Goal: Task Accomplishment & Management: Use online tool/utility

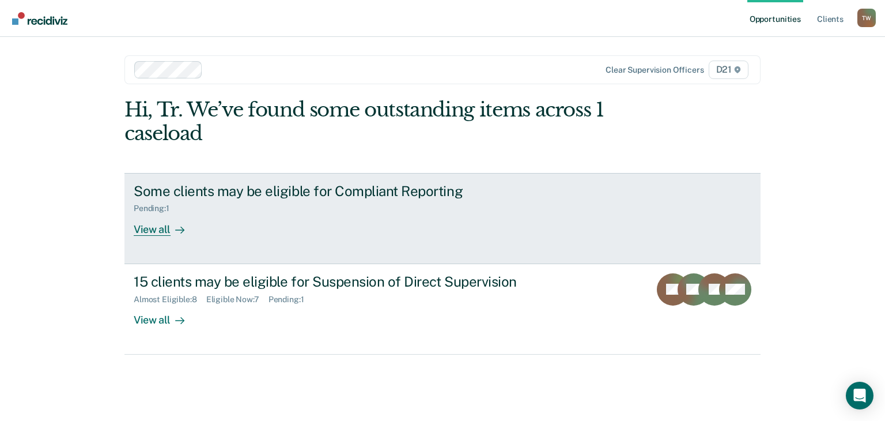
click at [264, 195] on div "Some clients may be eligible for Compliant Reporting" at bounding box center [336, 191] width 404 height 17
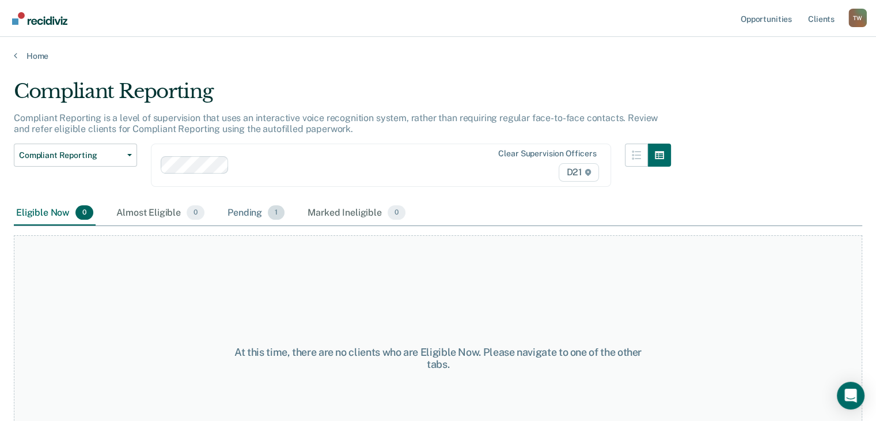
click at [262, 208] on div "Pending 1" at bounding box center [256, 212] width 62 height 25
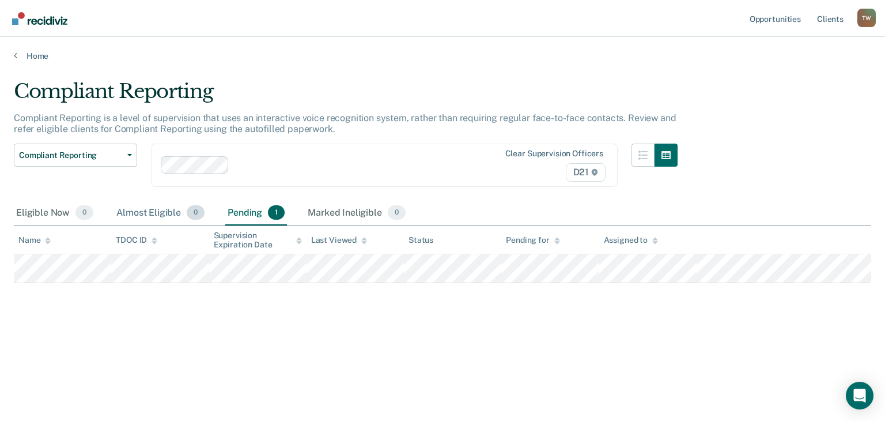
click at [192, 214] on span "0" at bounding box center [196, 212] width 18 height 15
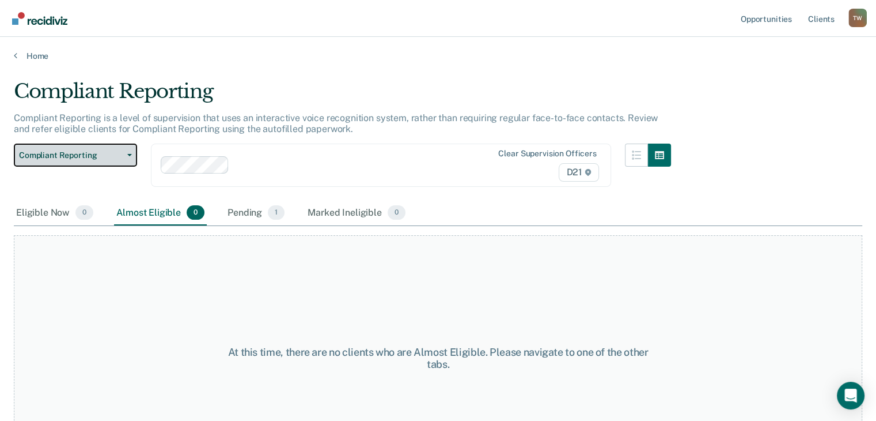
click at [93, 158] on span "Compliant Reporting" at bounding box center [71, 155] width 104 height 10
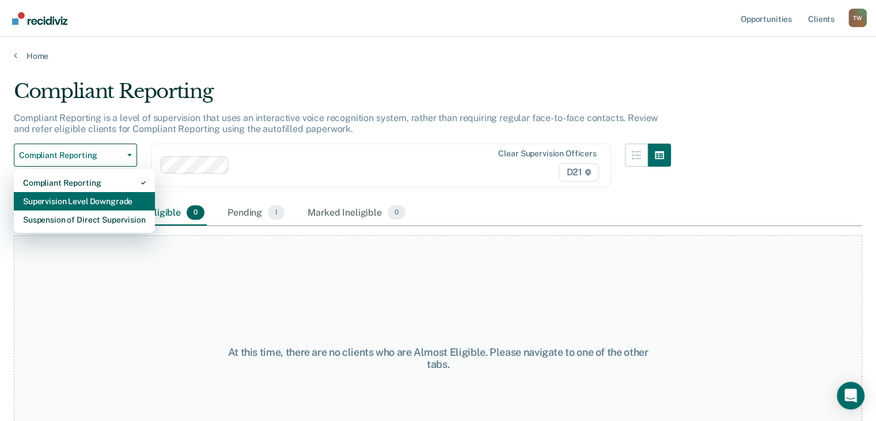
click at [97, 202] on div "Supervision Level Downgrade" at bounding box center [84, 201] width 123 height 18
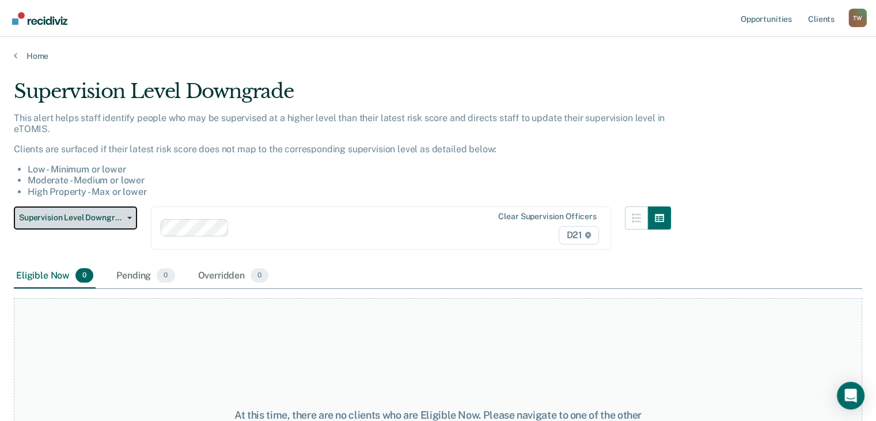
click at [116, 210] on button "Supervision Level Downgrade" at bounding box center [75, 217] width 123 height 23
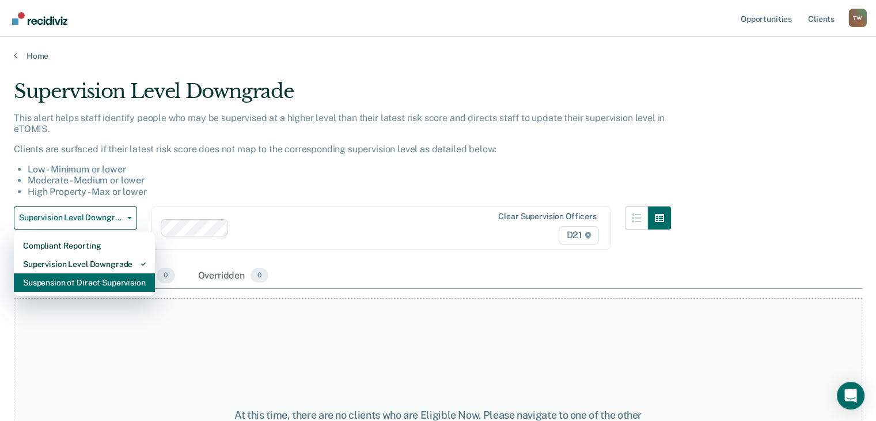
click at [104, 282] on div "Suspension of Direct Supervision" at bounding box center [84, 282] width 123 height 18
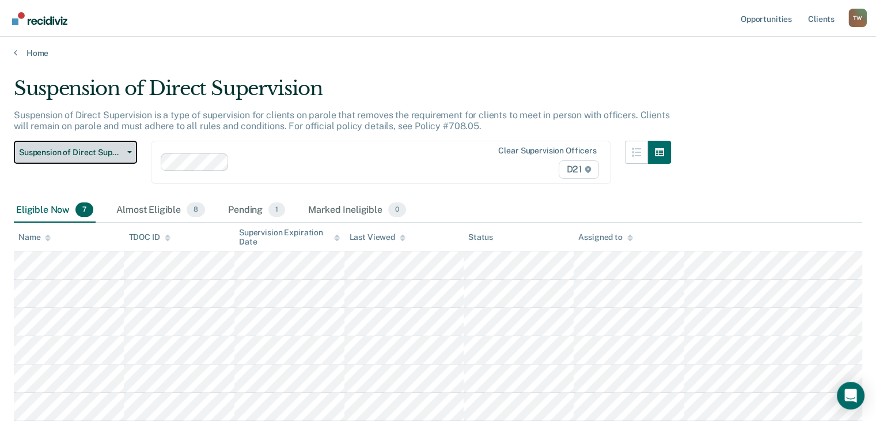
scroll to position [113, 0]
